Goal: Task Accomplishment & Management: Use online tool/utility

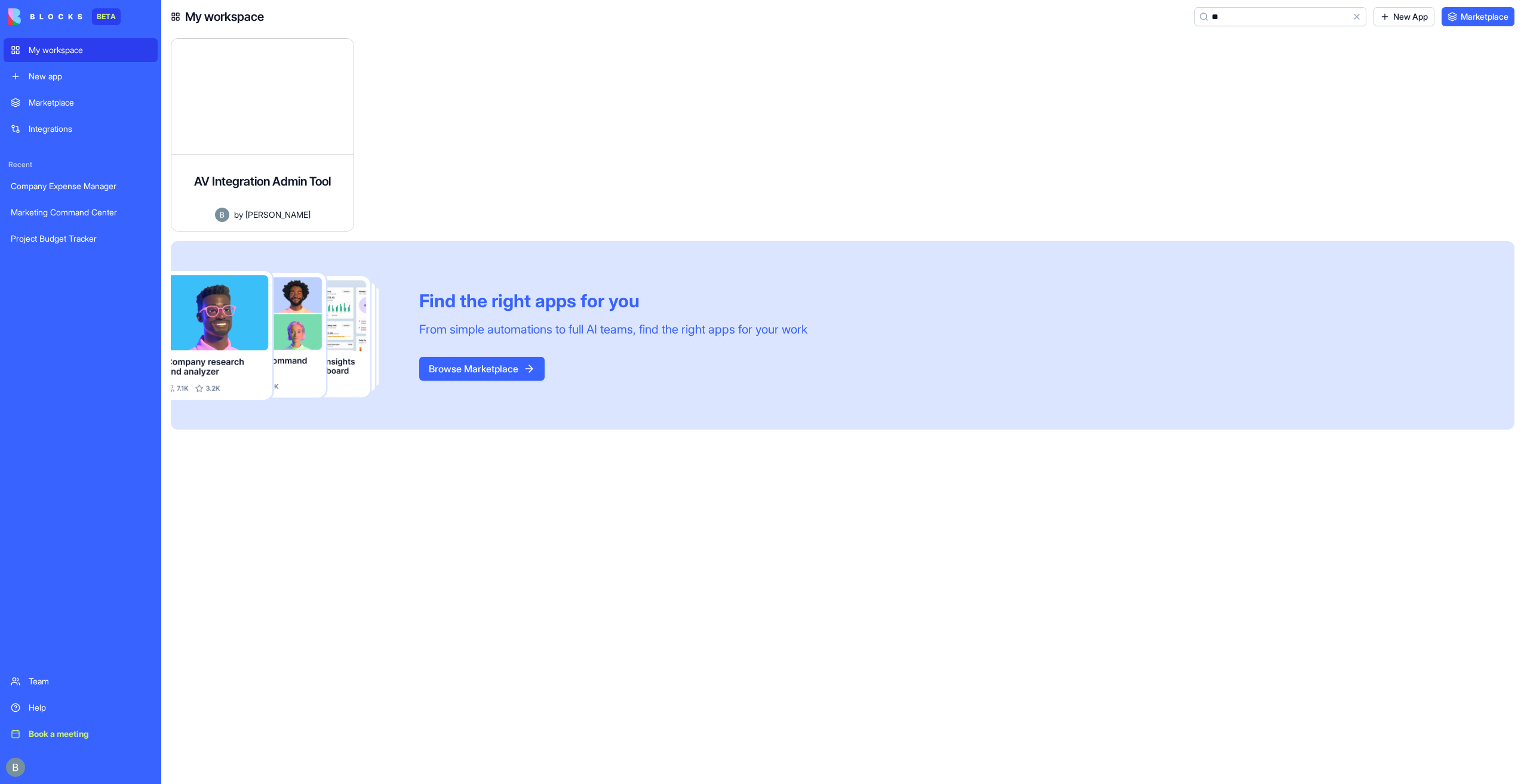
click at [106, 54] on div "My workspace" at bounding box center [89, 50] width 122 height 12
click at [1353, 17] on button "Clear" at bounding box center [1357, 17] width 19 height 19
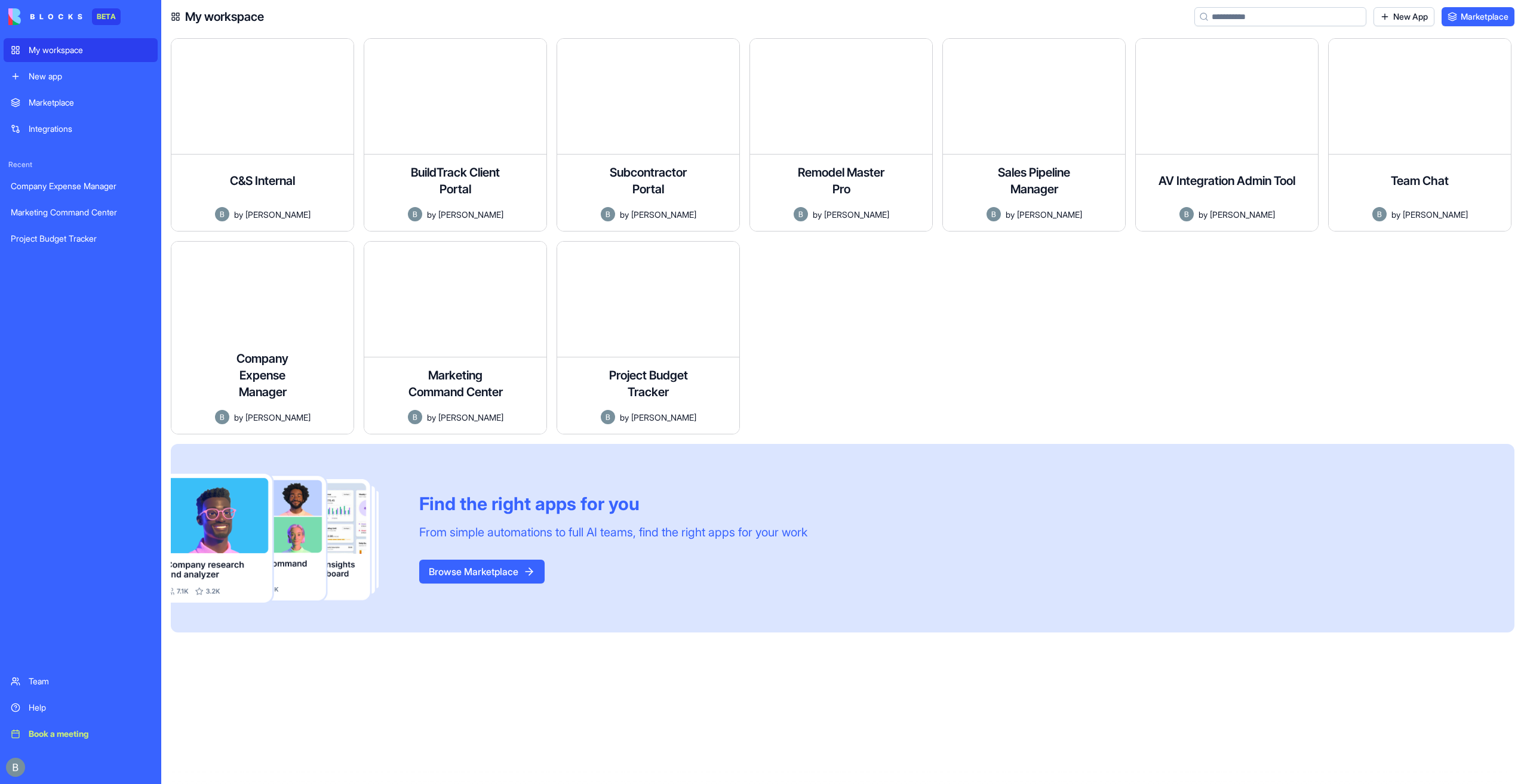
click at [109, 75] on div "New app" at bounding box center [89, 76] width 122 height 12
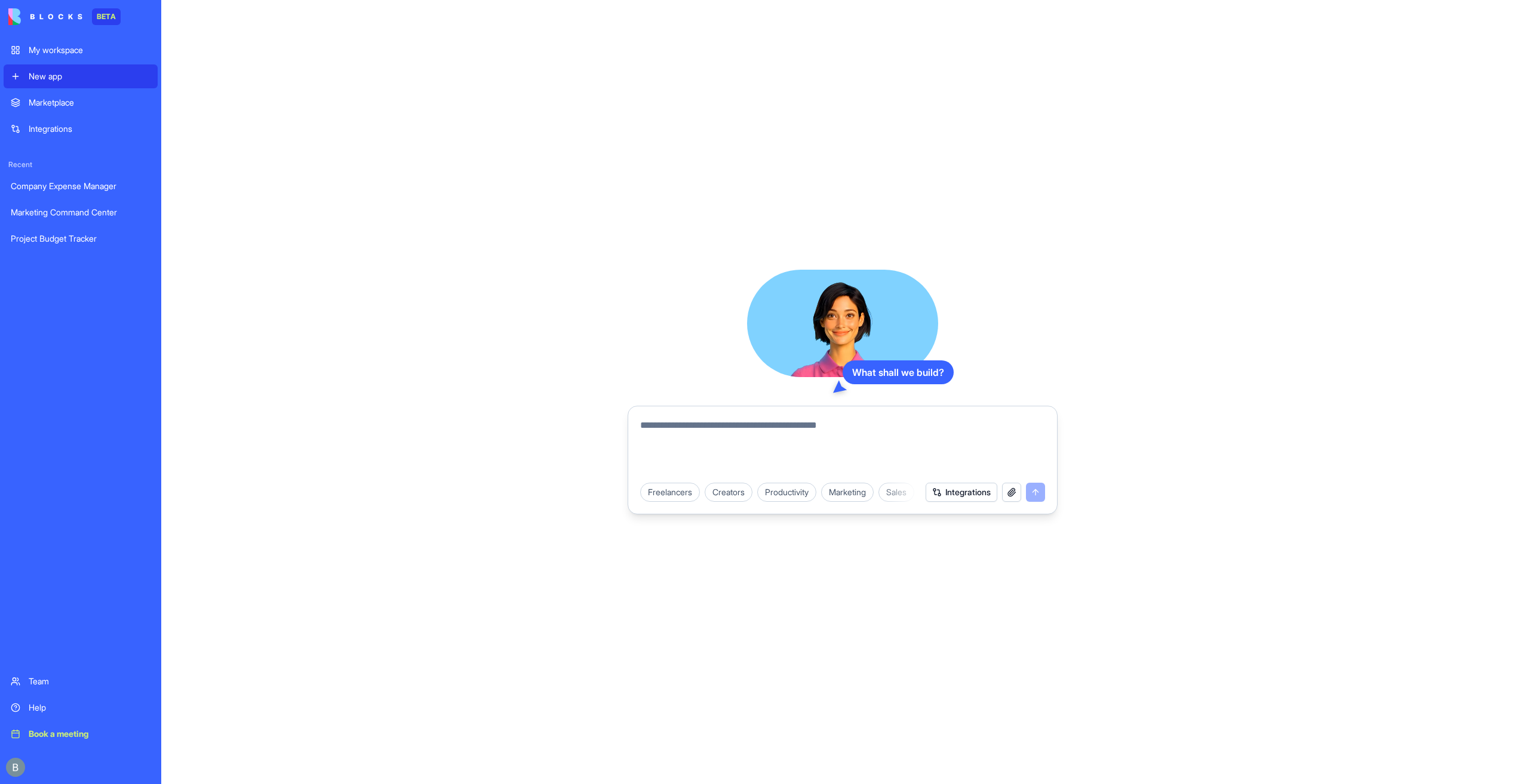
click at [80, 707] on div "Help" at bounding box center [89, 708] width 122 height 12
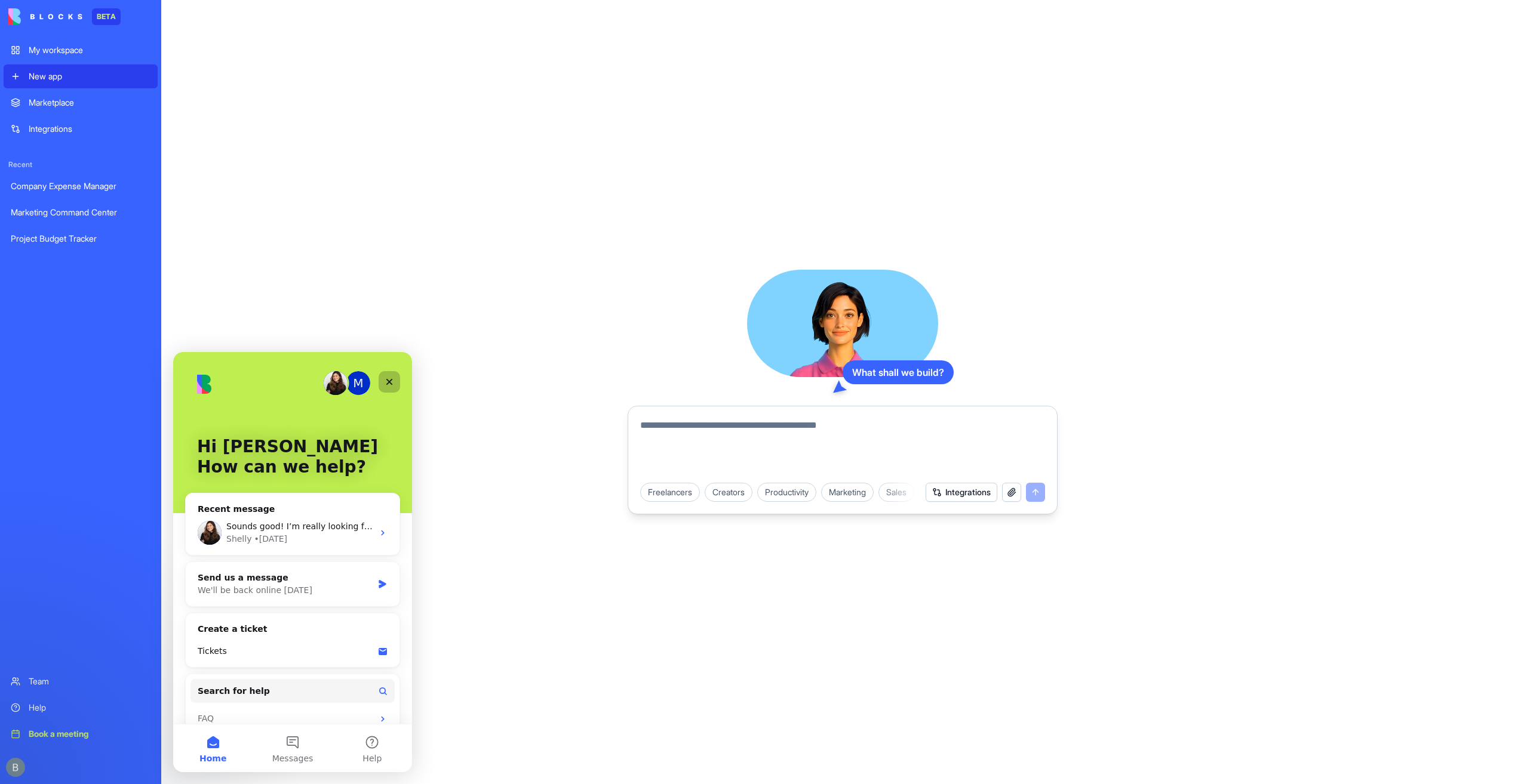
click at [388, 383] on icon "Close" at bounding box center [389, 381] width 6 height 6
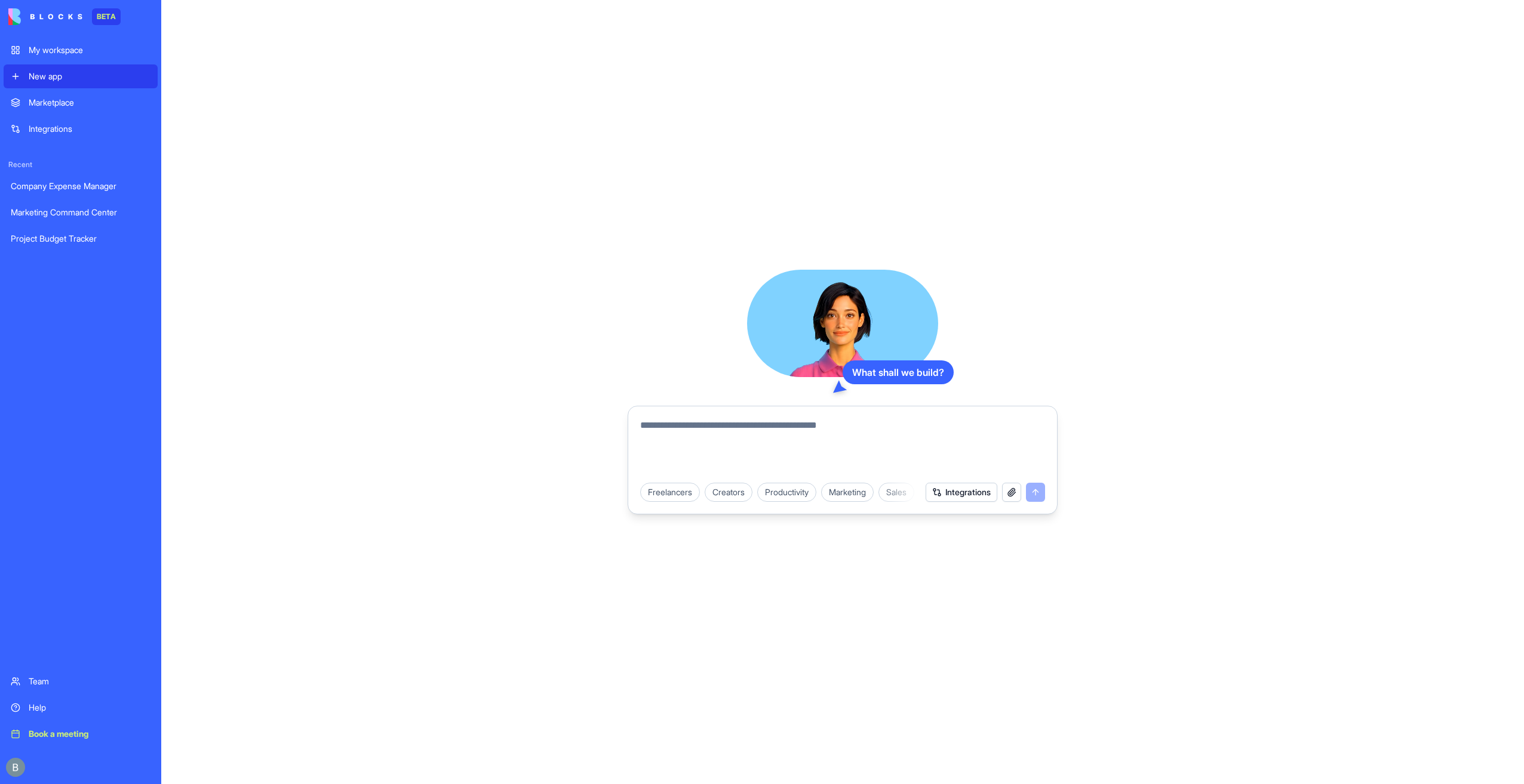
click at [775, 420] on textarea at bounding box center [842, 447] width 405 height 57
click at [775, 429] on textarea at bounding box center [842, 447] width 405 height 57
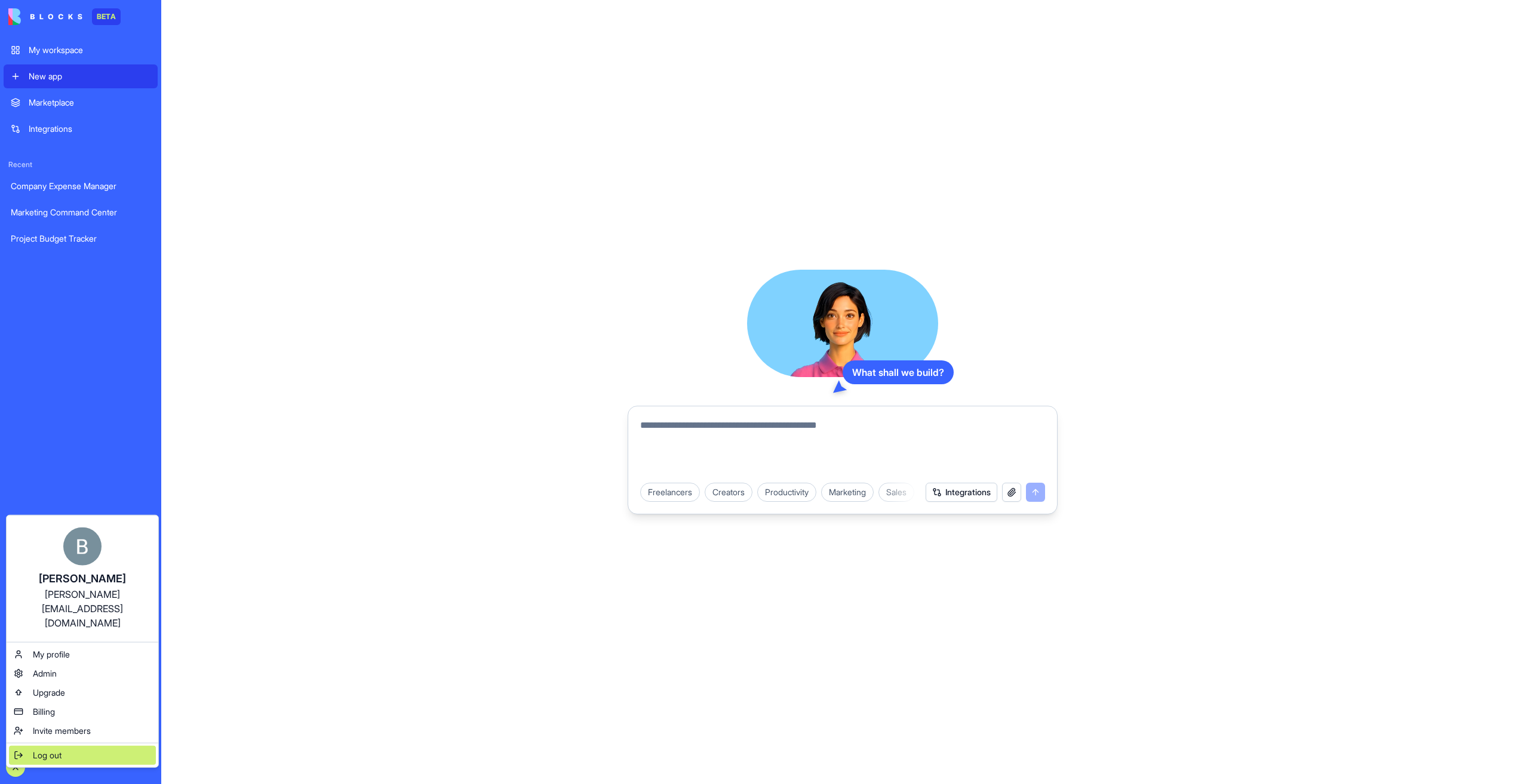
click at [55, 746] on div "Log out" at bounding box center [83, 756] width 147 height 19
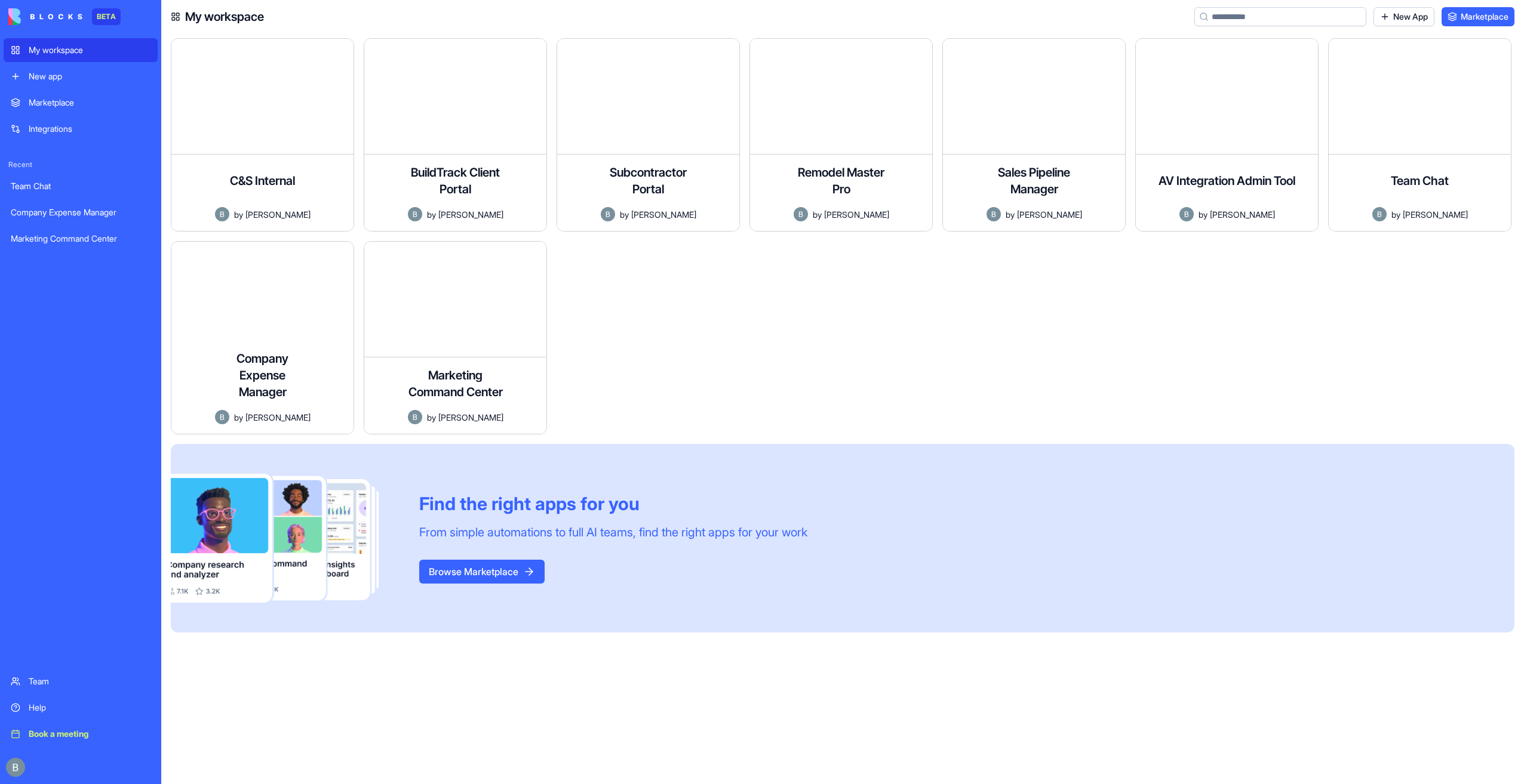
click at [71, 104] on div "Marketplace" at bounding box center [89, 102] width 122 height 12
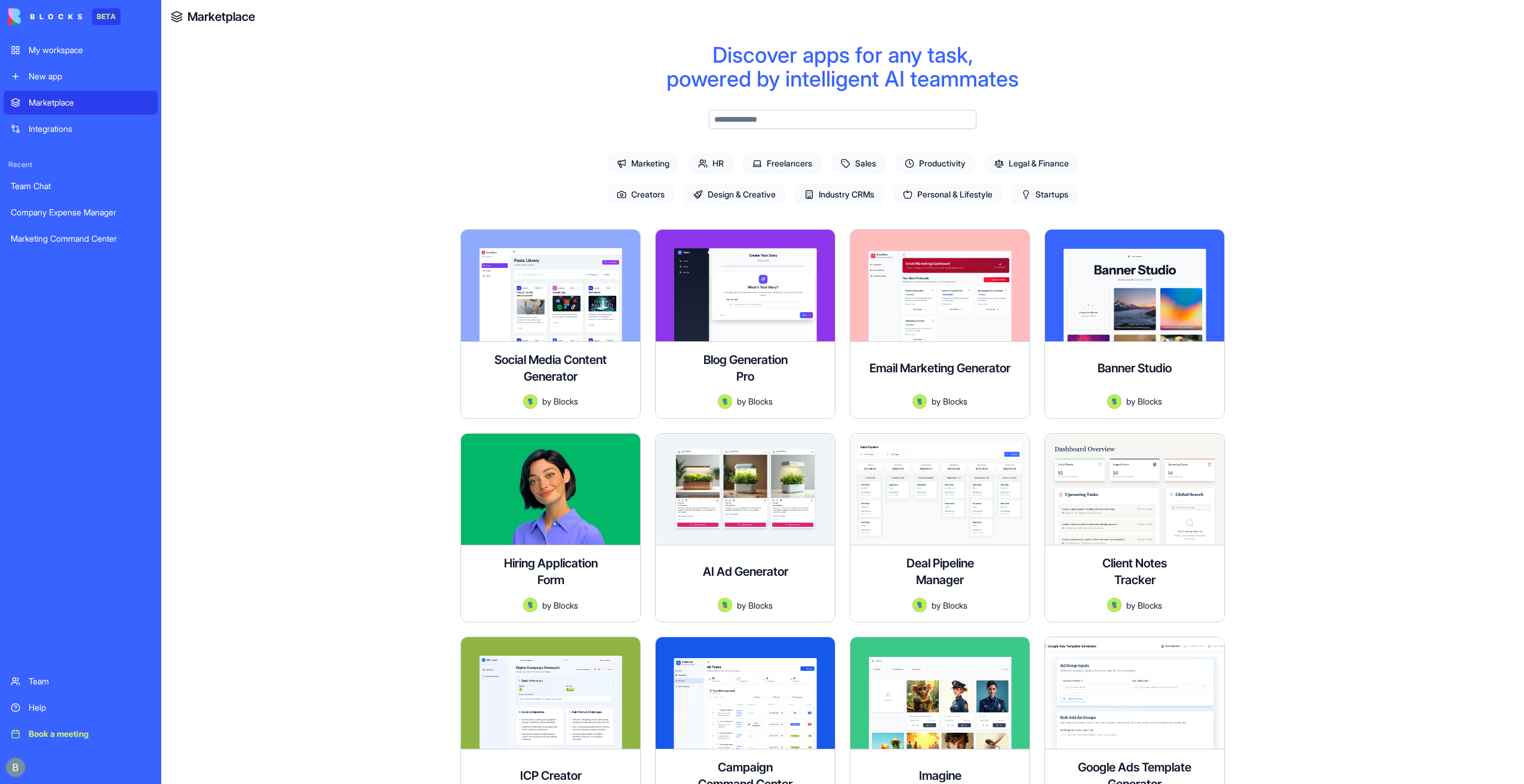
click at [762, 120] on input "text" at bounding box center [843, 119] width 268 height 19
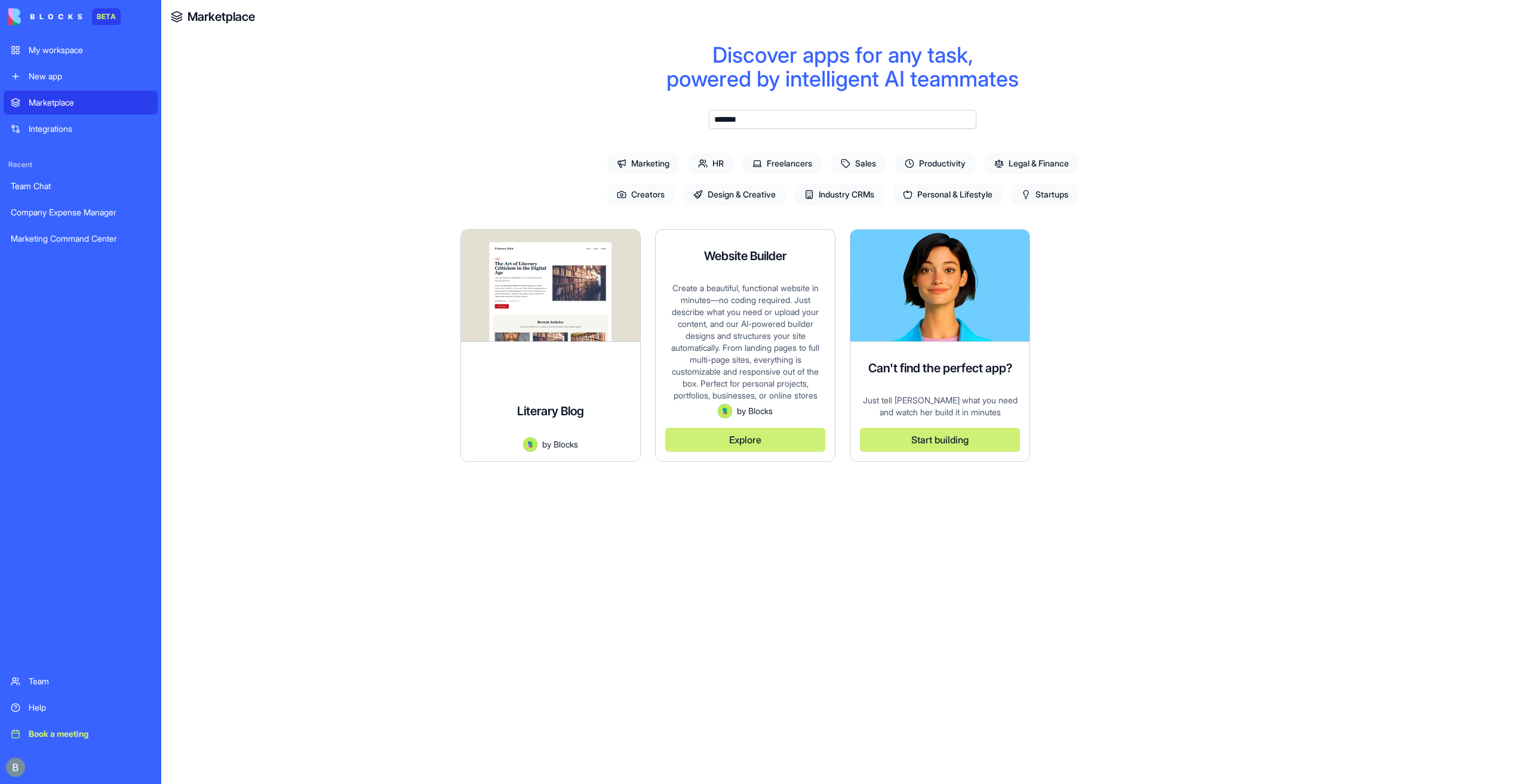
type input "*******"
click at [733, 449] on button "Explore" at bounding box center [745, 440] width 160 height 24
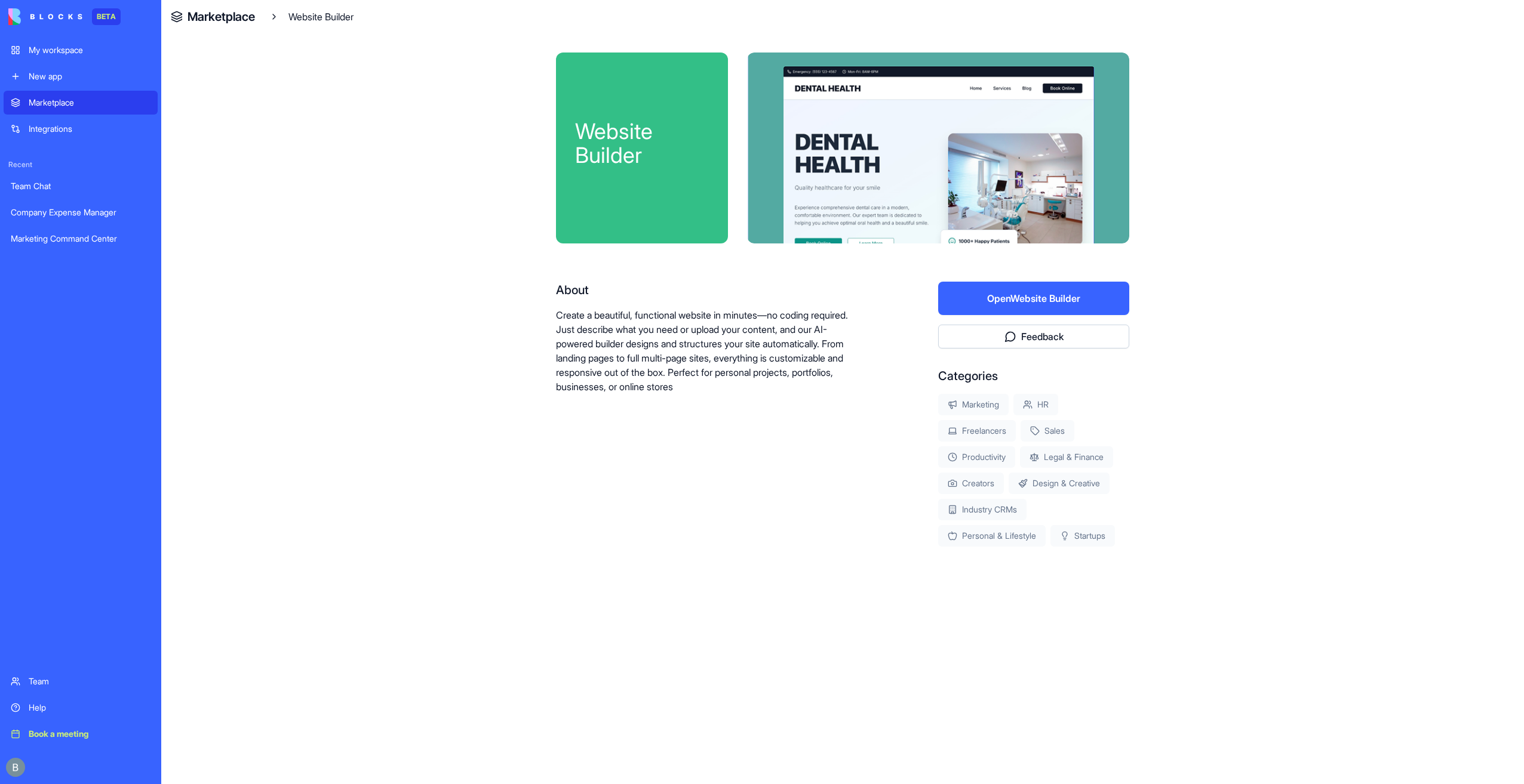
click at [1036, 288] on button "Open Website Builder" at bounding box center [1034, 298] width 191 height 33
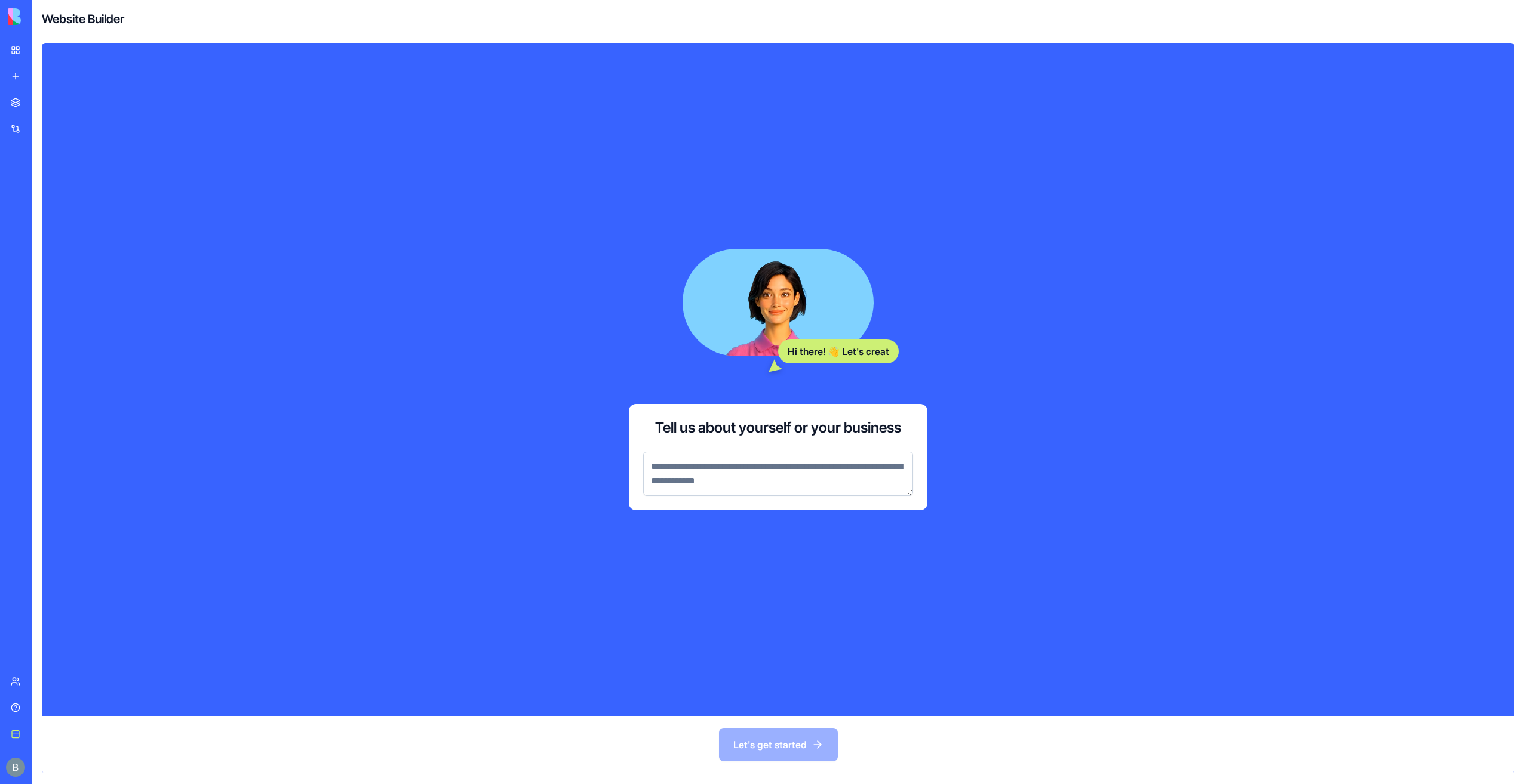
click at [786, 487] on textarea at bounding box center [778, 474] width 270 height 44
click at [785, 471] on textarea at bounding box center [778, 474] width 270 height 44
click at [806, 481] on textarea at bounding box center [778, 474] width 270 height 44
click at [806, 467] on textarea at bounding box center [778, 474] width 270 height 44
click at [816, 463] on textarea at bounding box center [778, 474] width 270 height 44
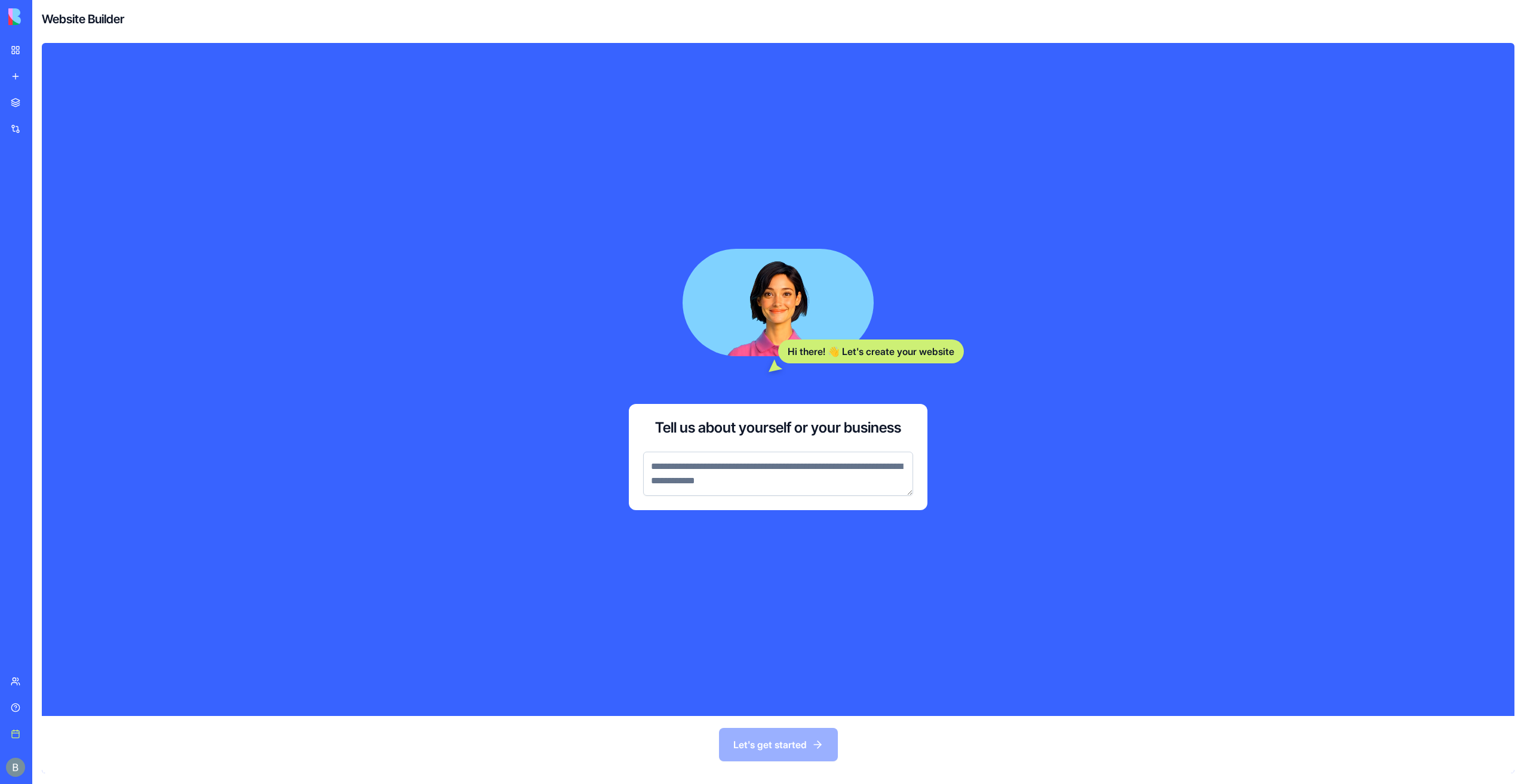
click at [733, 468] on textarea at bounding box center [778, 474] width 270 height 44
type textarea "**********"
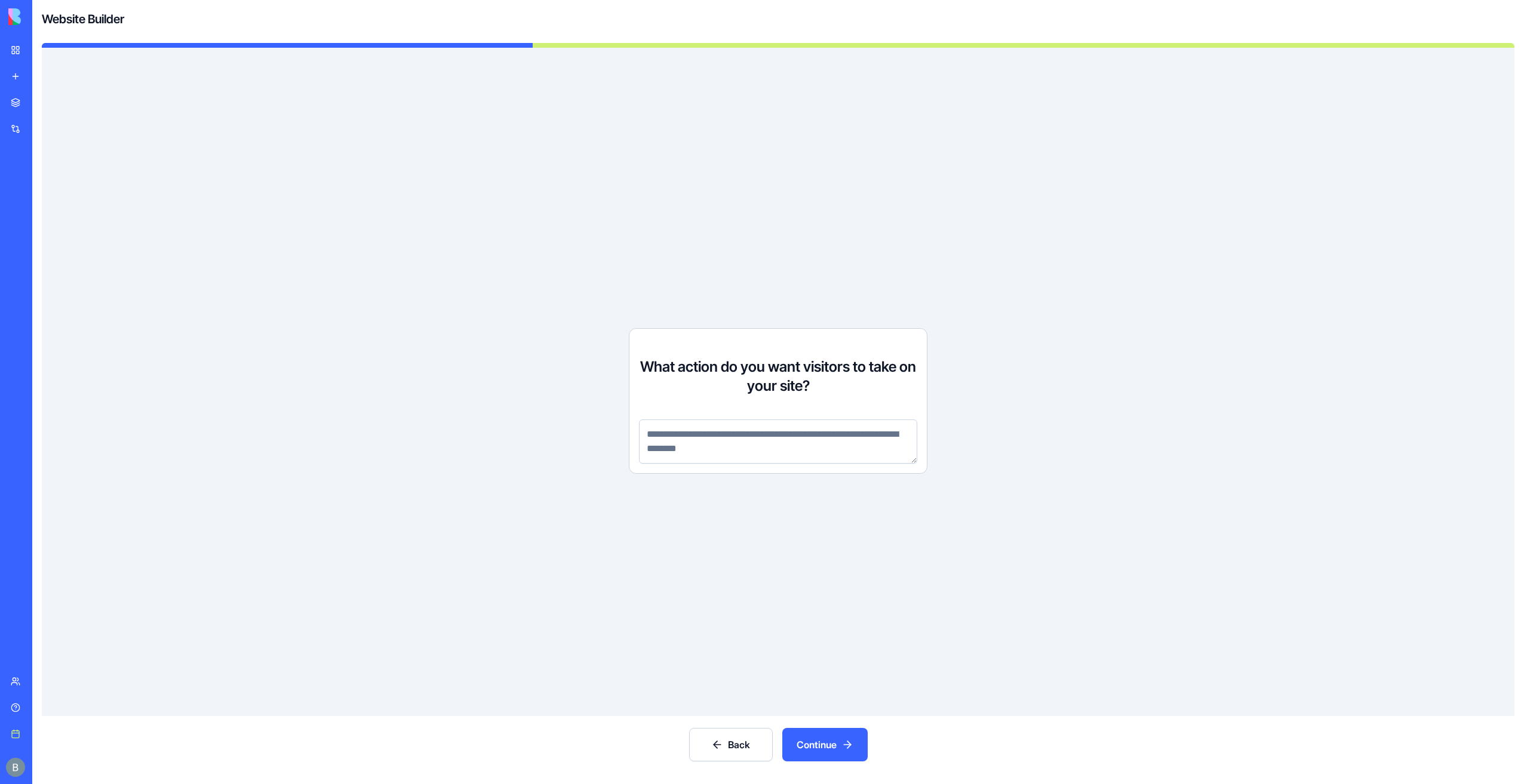
click at [846, 458] on textarea at bounding box center [778, 442] width 278 height 44
click at [865, 434] on textarea at bounding box center [778, 442] width 278 height 44
click at [862, 440] on textarea at bounding box center [778, 442] width 278 height 44
type textarea "**********"
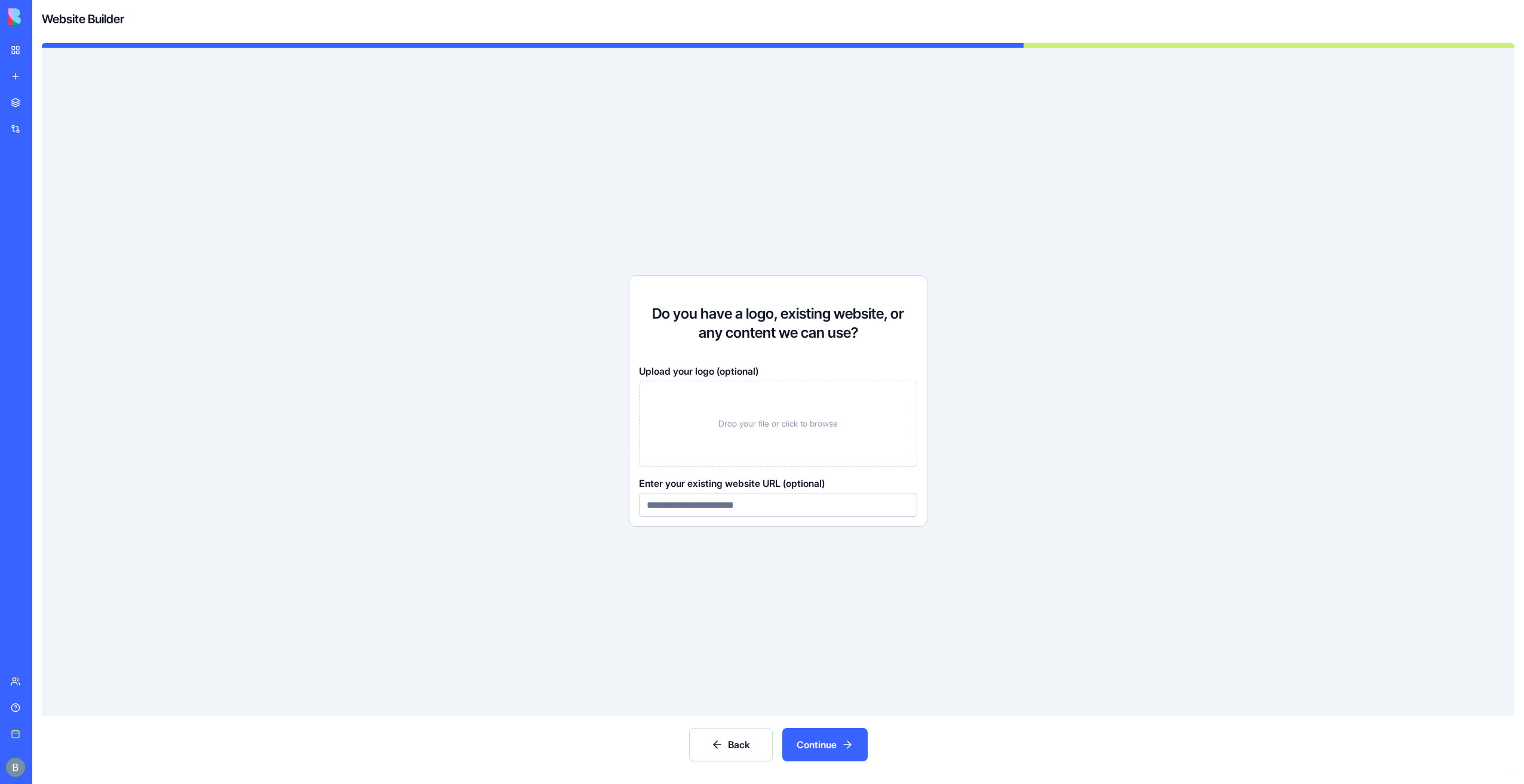
click at [836, 507] on input at bounding box center [778, 505] width 278 height 24
click at [786, 503] on input at bounding box center [778, 505] width 278 height 24
paste input "**********"
click at [813, 509] on input "**********" at bounding box center [778, 505] width 278 height 24
type input "**********"
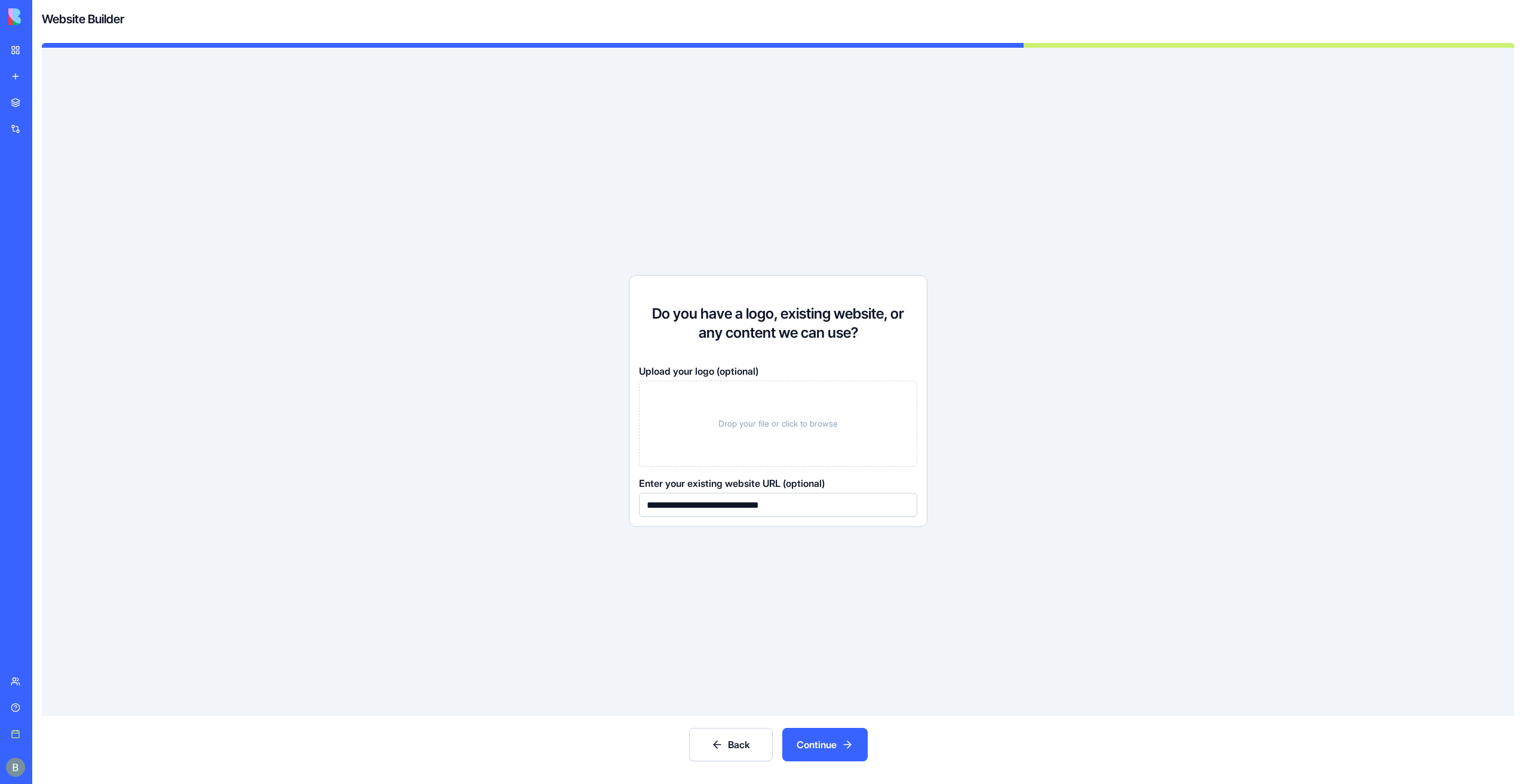
click at [808, 425] on span "Drop your file or click to browse" at bounding box center [778, 424] width 119 height 12
drag, startPoint x: 840, startPoint y: 509, endPoint x: 504, endPoint y: 525, distance: 336.4
click at [504, 525] on div "**********" at bounding box center [778, 381] width 1473 height 668
click at [829, 750] on button "Continue" at bounding box center [825, 745] width 85 height 33
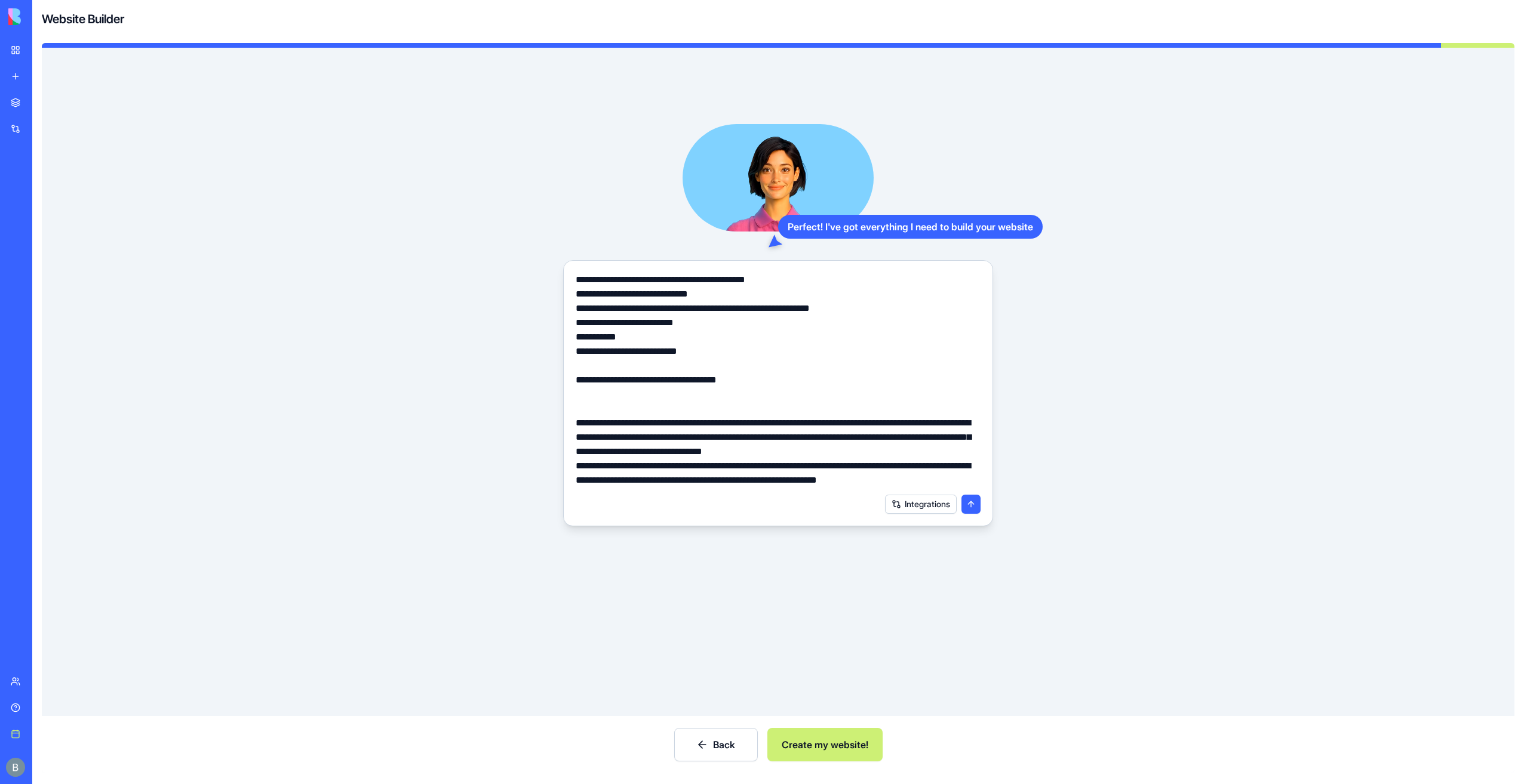
click at [816, 744] on button "Create my website!" at bounding box center [825, 745] width 116 height 33
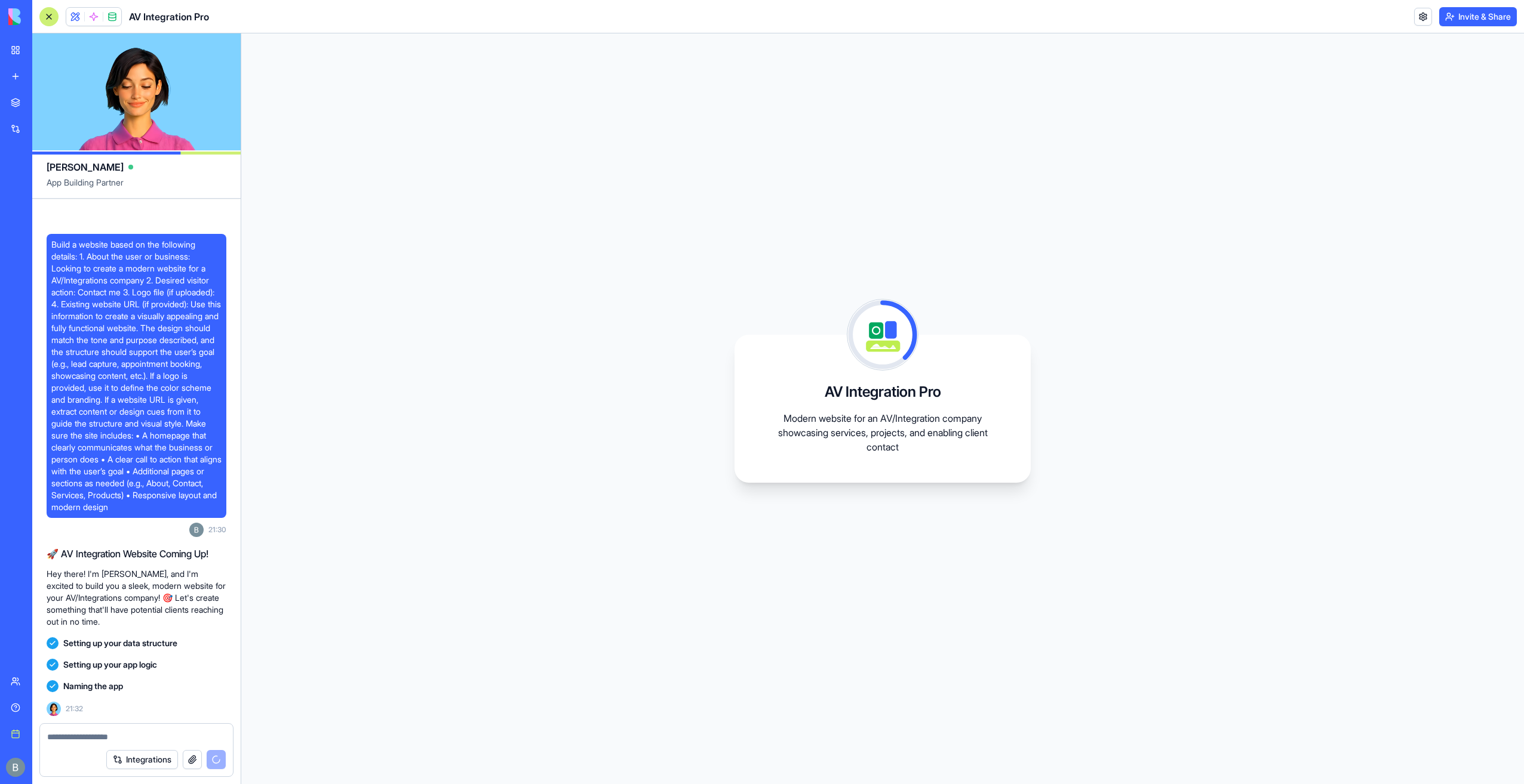
scroll to position [91, 0]
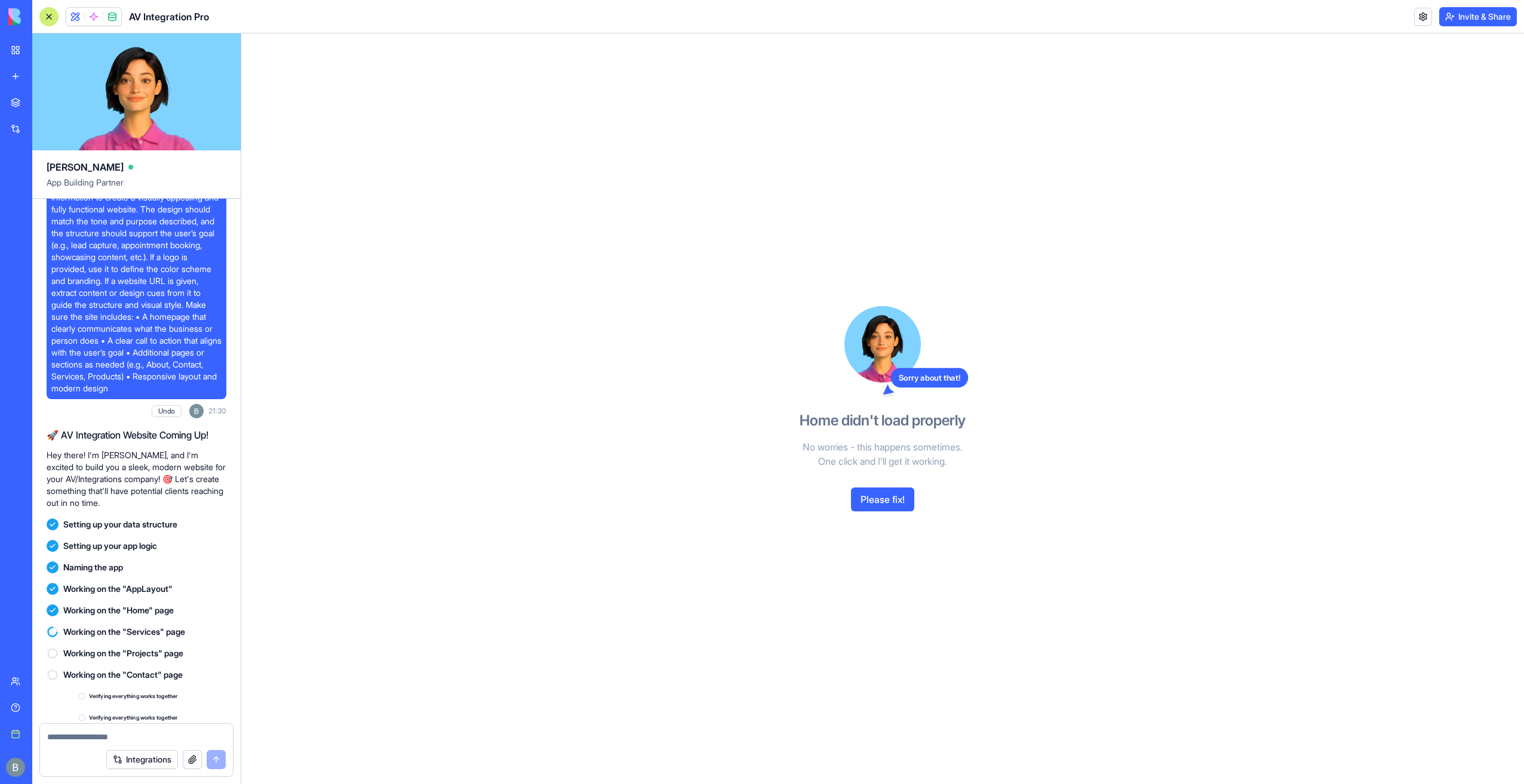
scroll to position [329, 0]
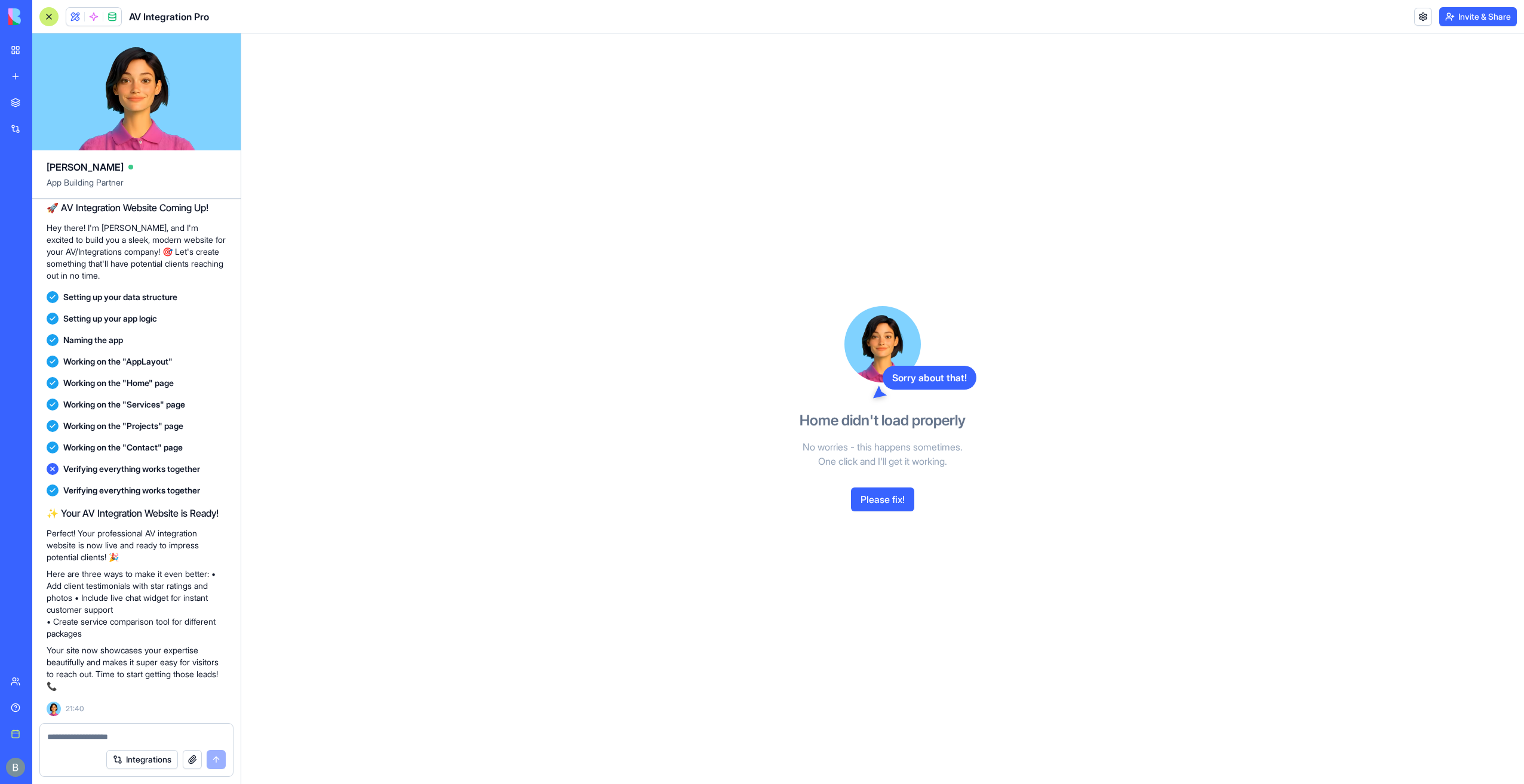
click at [893, 493] on button "Please fix!" at bounding box center [883, 500] width 63 height 24
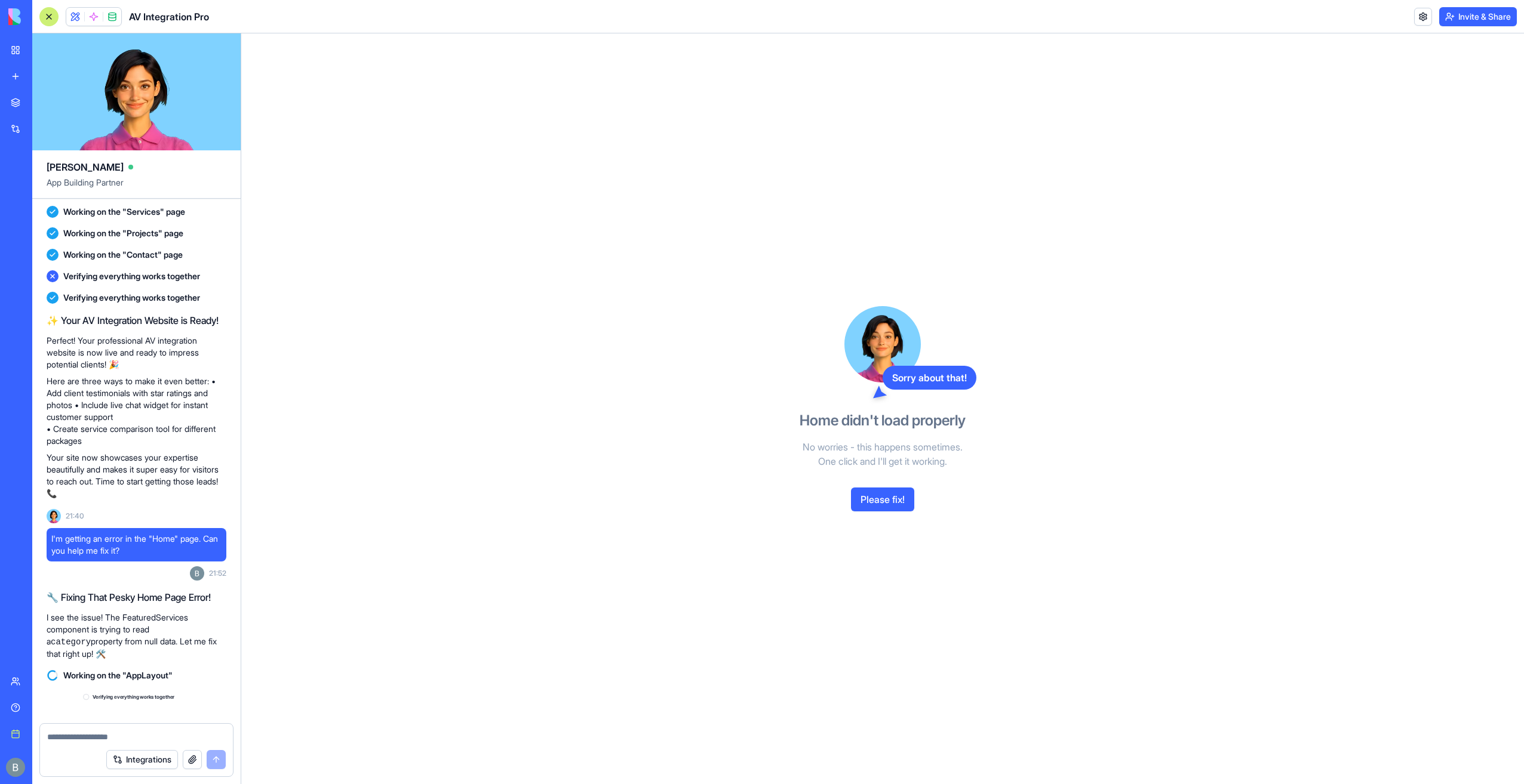
scroll to position [664, 0]
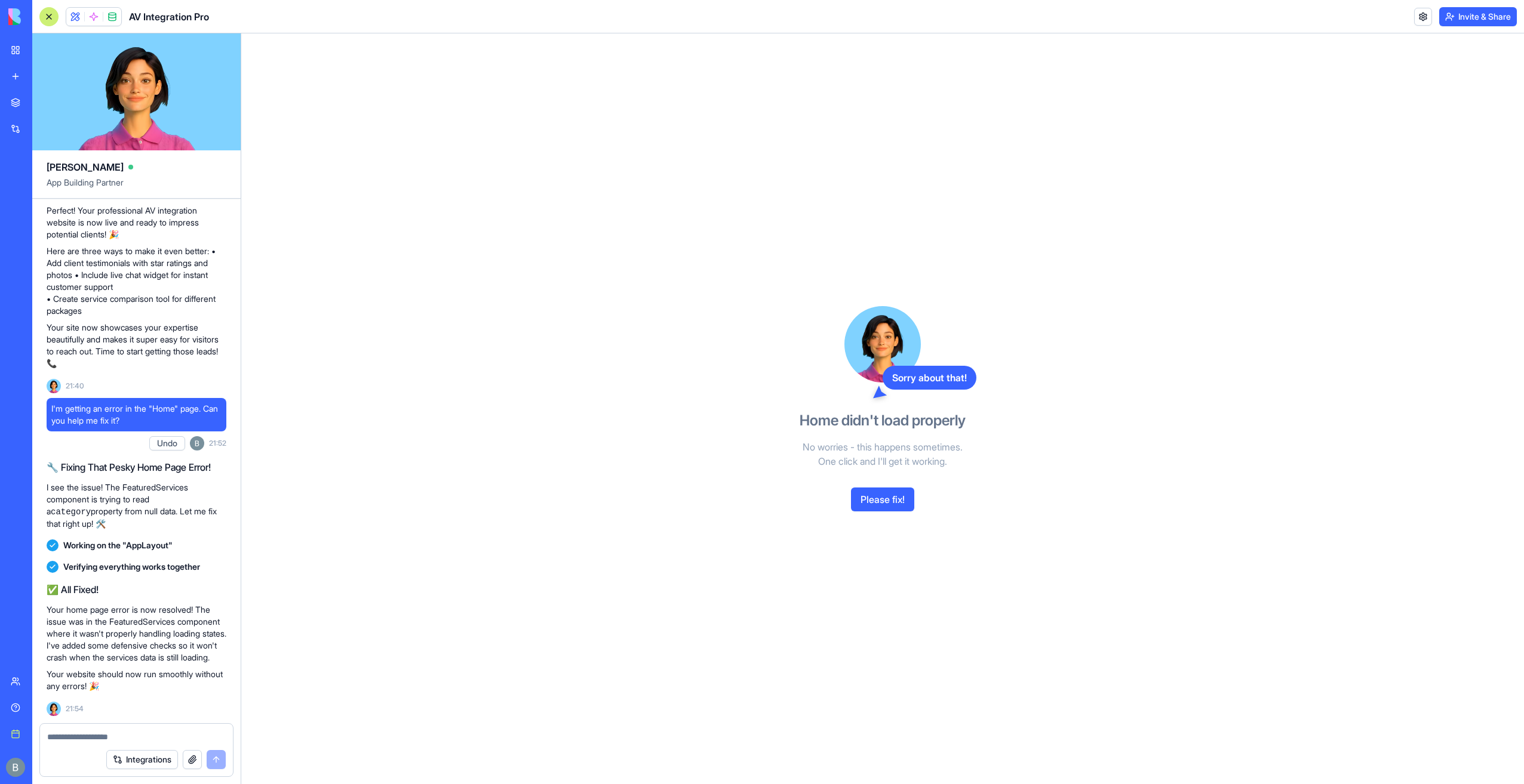
click at [894, 488] on button "Please fix!" at bounding box center [883, 500] width 63 height 24
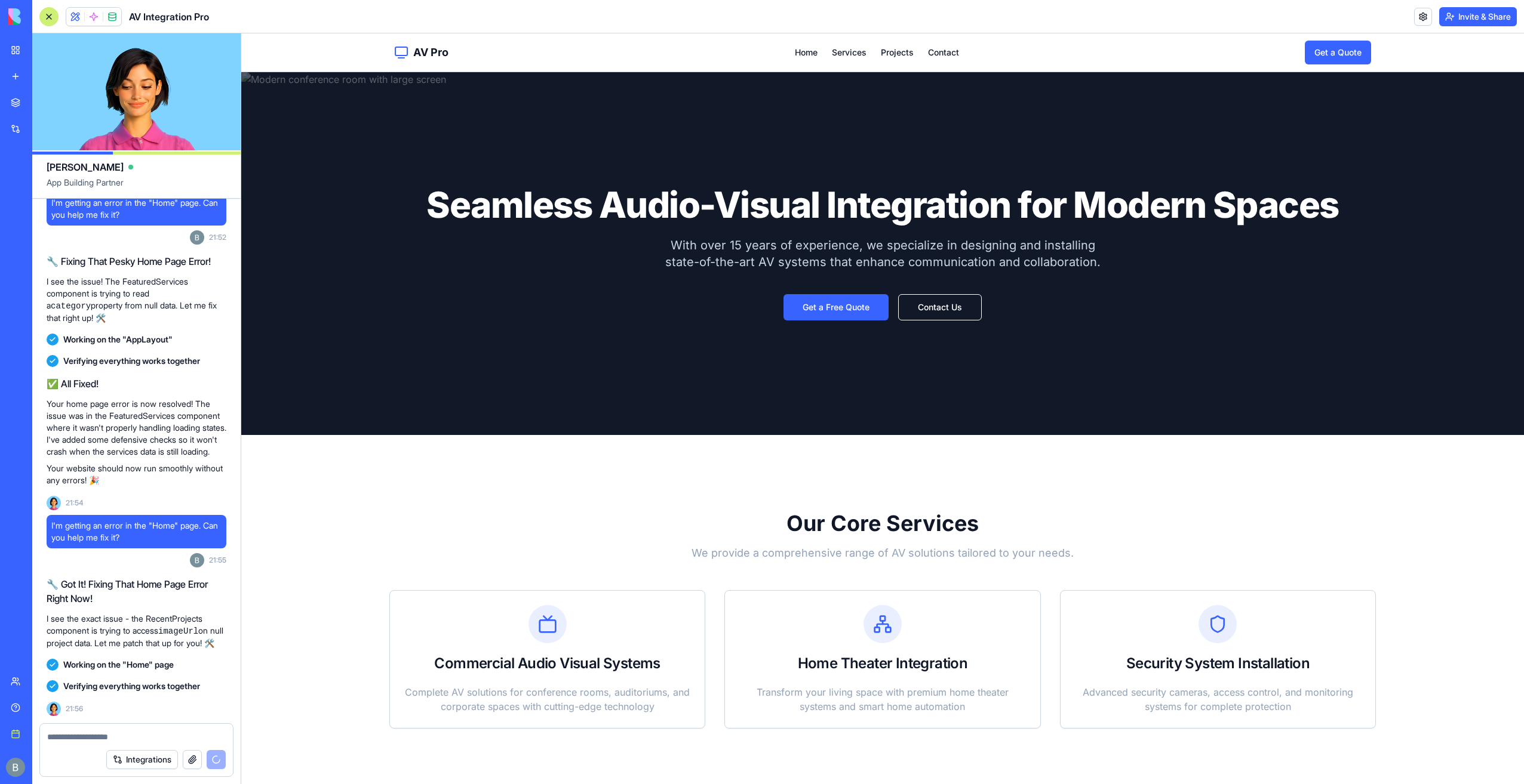
scroll to position [1012, 0]
